Goal: Find specific page/section: Find specific page/section

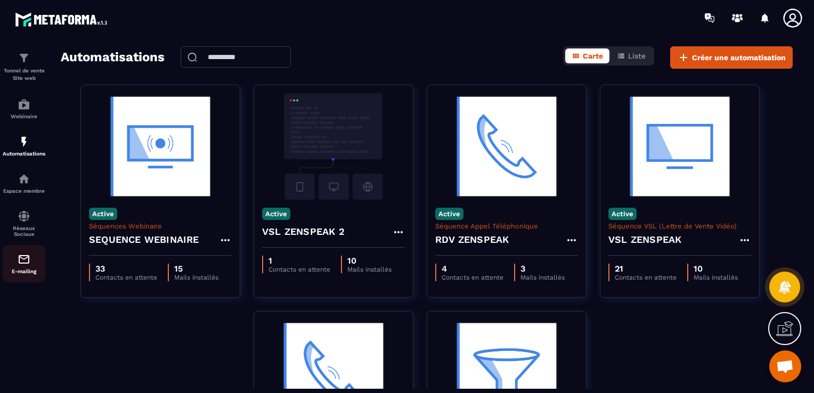
click at [22, 274] on p "E-mailing" at bounding box center [24, 272] width 43 height 6
click at [21, 261] on img at bounding box center [24, 259] width 13 height 13
click at [22, 261] on img at bounding box center [24, 259] width 13 height 13
click at [28, 266] on img at bounding box center [24, 259] width 13 height 13
click at [25, 227] on p "Réseaux Sociaux" at bounding box center [24, 231] width 43 height 12
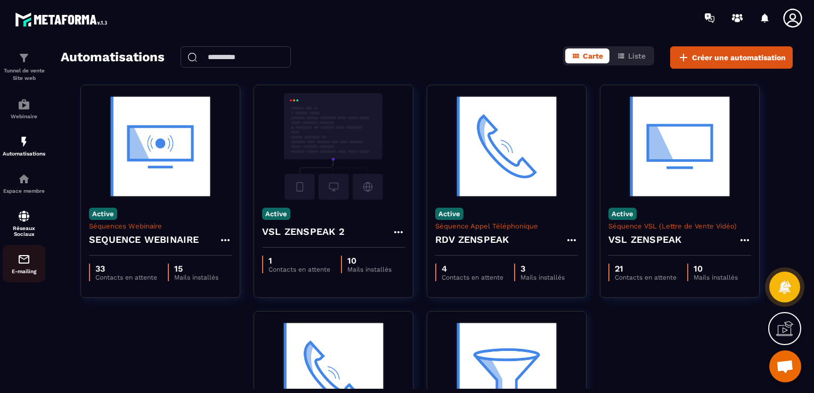
click at [22, 258] on img at bounding box center [24, 259] width 13 height 13
click at [28, 180] on img at bounding box center [24, 179] width 13 height 13
click at [18, 257] on img at bounding box center [24, 259] width 13 height 13
